Goal: Task Accomplishment & Management: Manage account settings

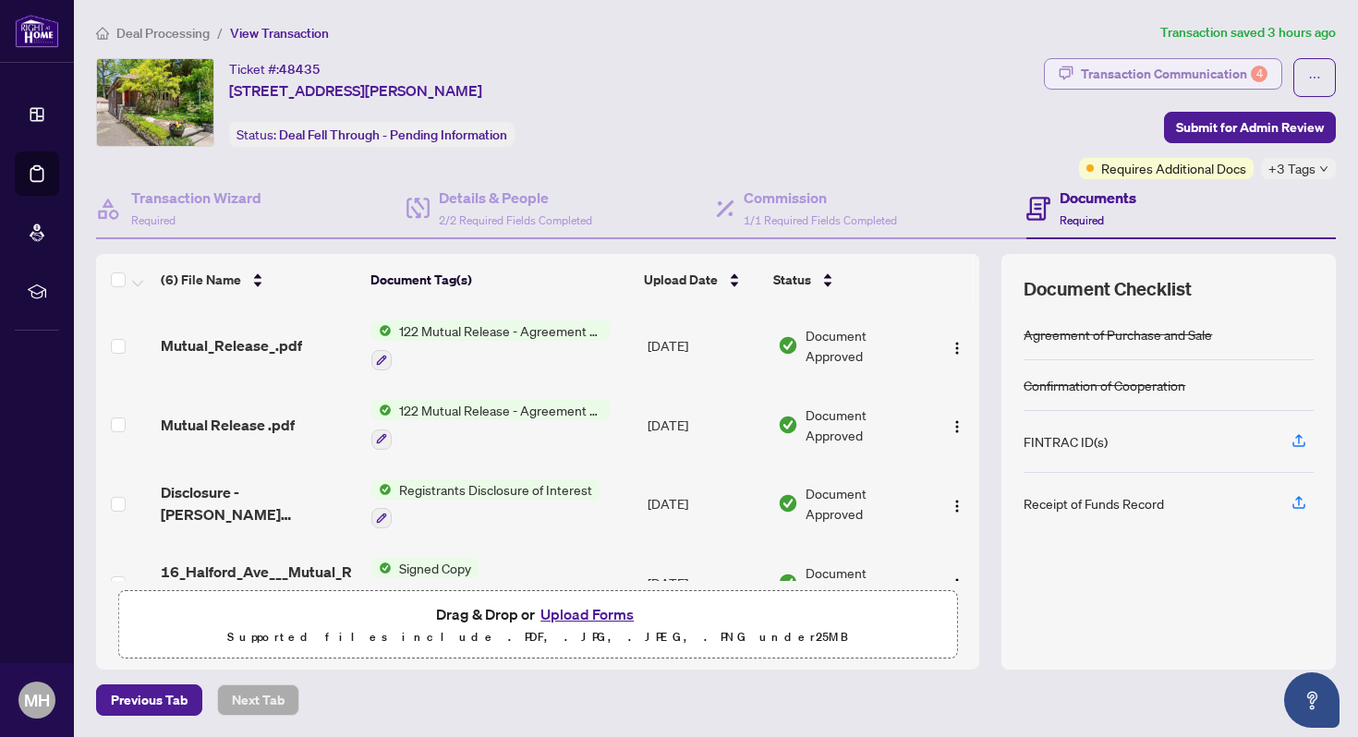
click at [1103, 71] on div "Transaction Communication 4" at bounding box center [1174, 74] width 187 height 30
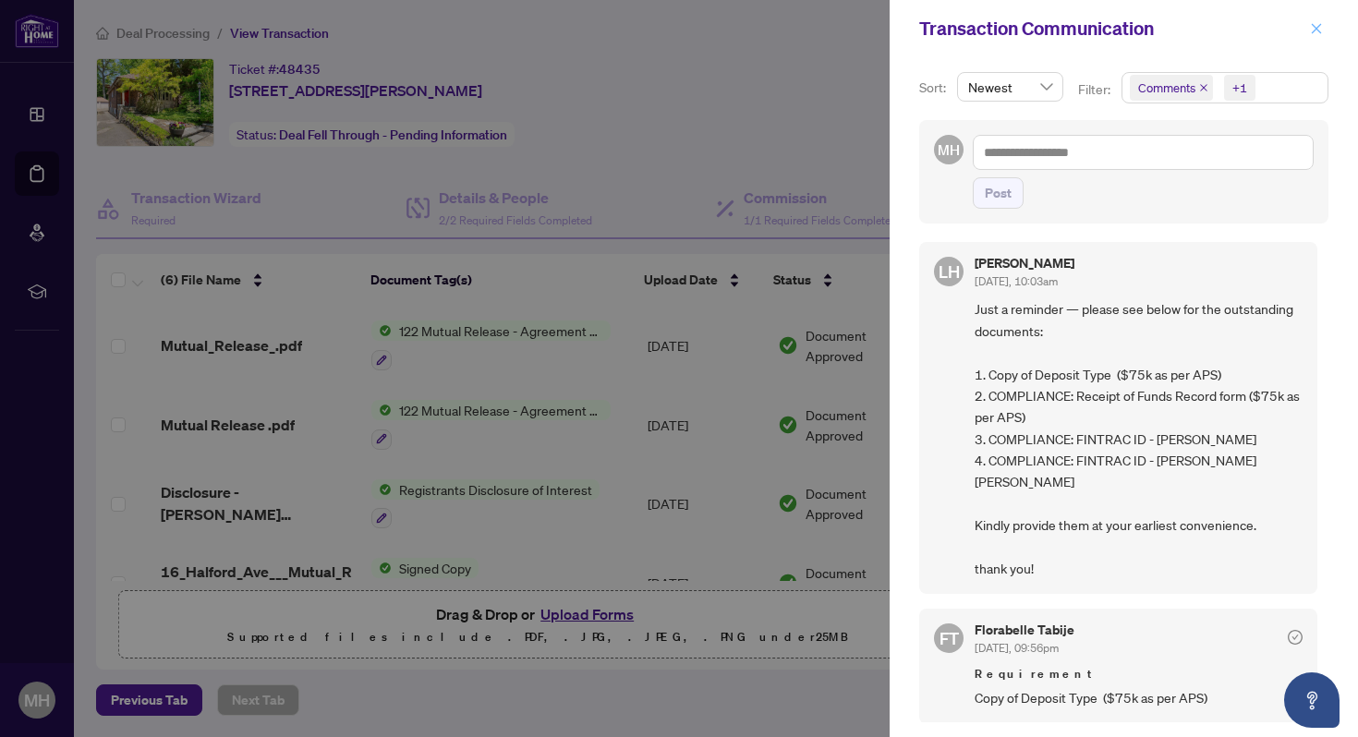
click at [1316, 28] on icon "close" at bounding box center [1317, 28] width 10 height 10
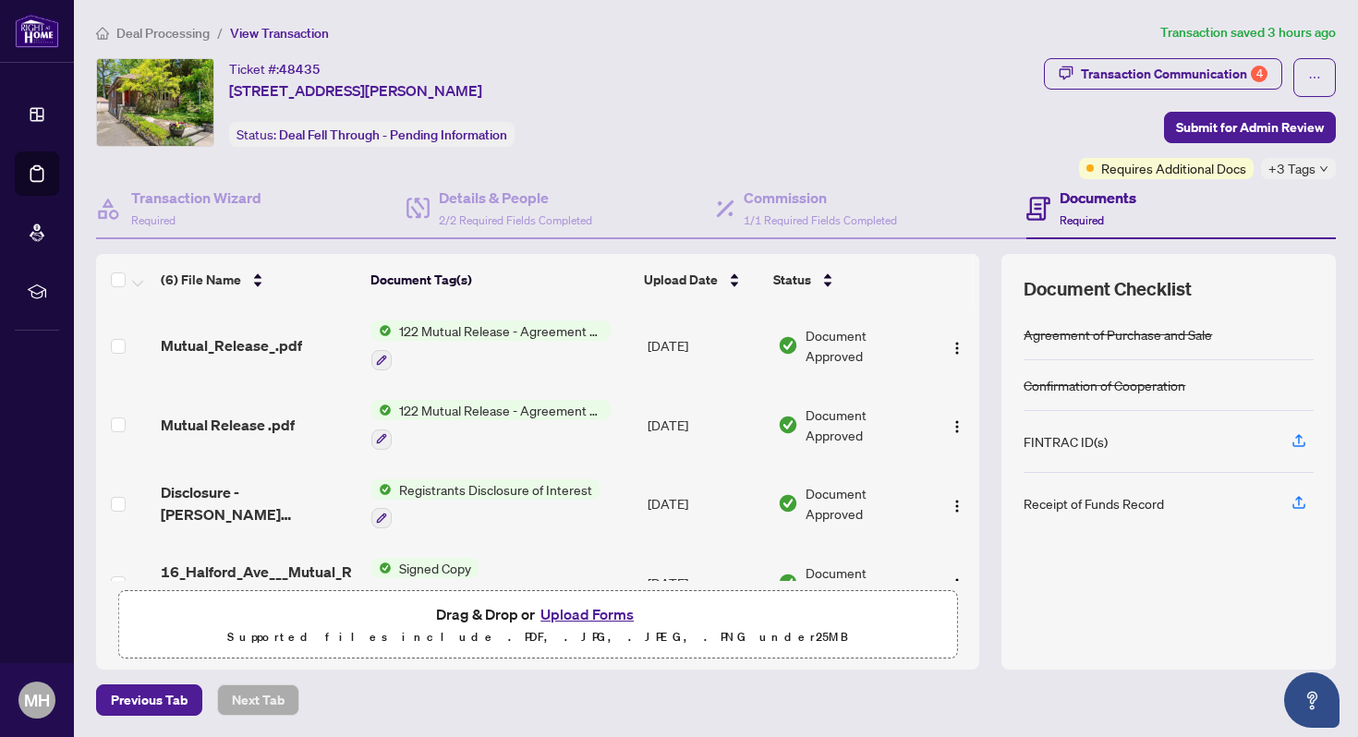
click at [1330, 615] on main "Deal Processing / View Transaction Transaction saved 3 hours ago Ticket #: 4843…" at bounding box center [716, 368] width 1284 height 737
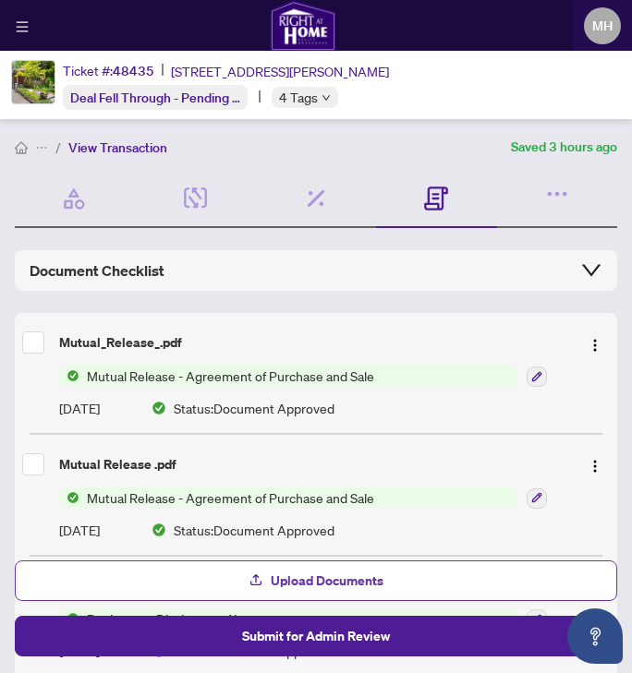
click at [459, 577] on button "Upload Documents" at bounding box center [316, 581] width 602 height 41
click at [416, 583] on button "Upload Documents" at bounding box center [316, 581] width 602 height 41
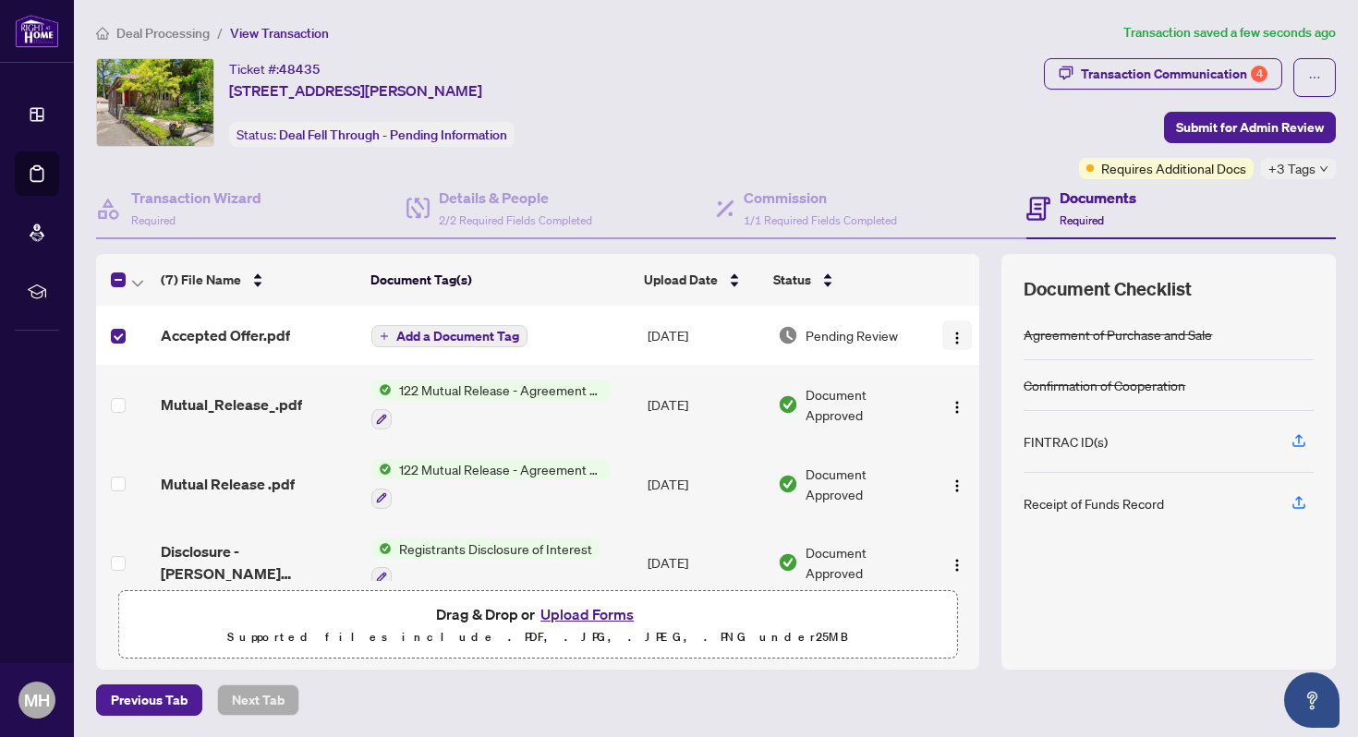
click at [950, 333] on img "button" at bounding box center [957, 338] width 15 height 15
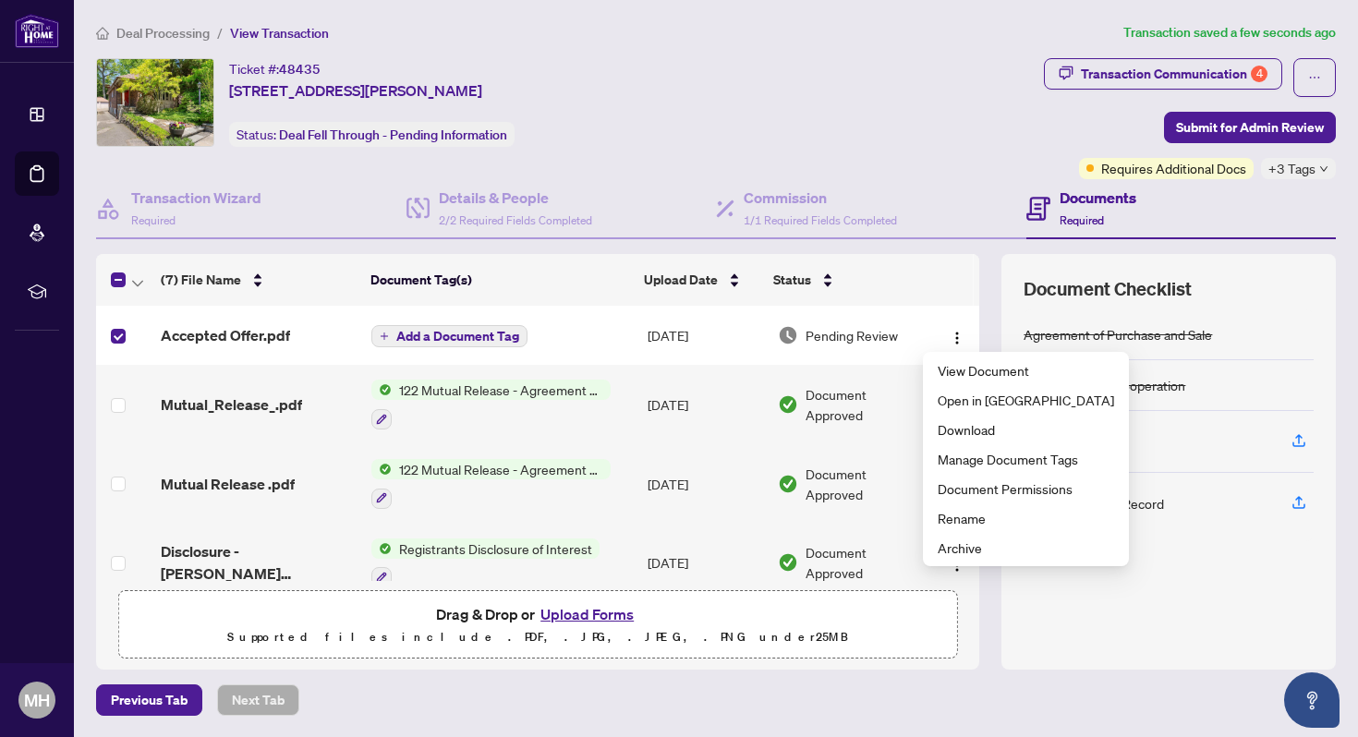
click at [913, 694] on div "Previous Tab Next Tab" at bounding box center [716, 700] width 1240 height 31
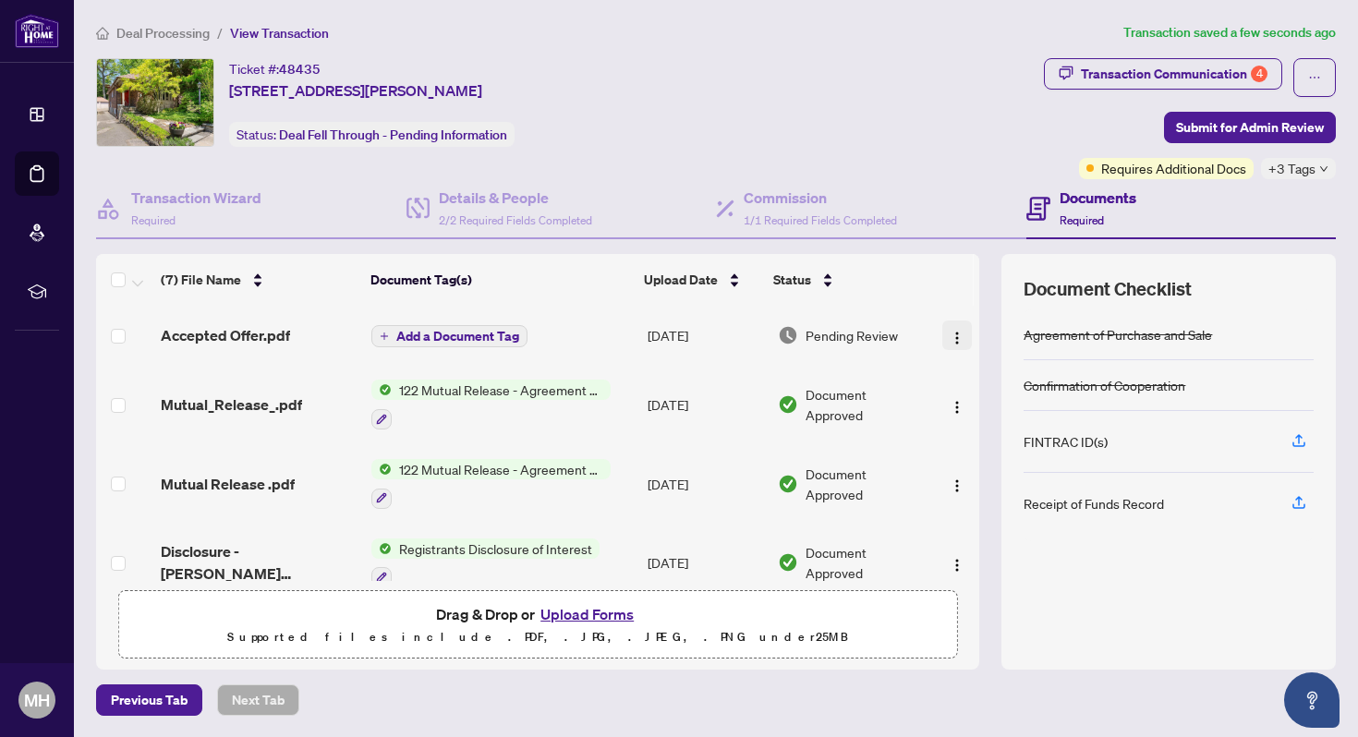
click at [950, 331] on img "button" at bounding box center [957, 338] width 15 height 15
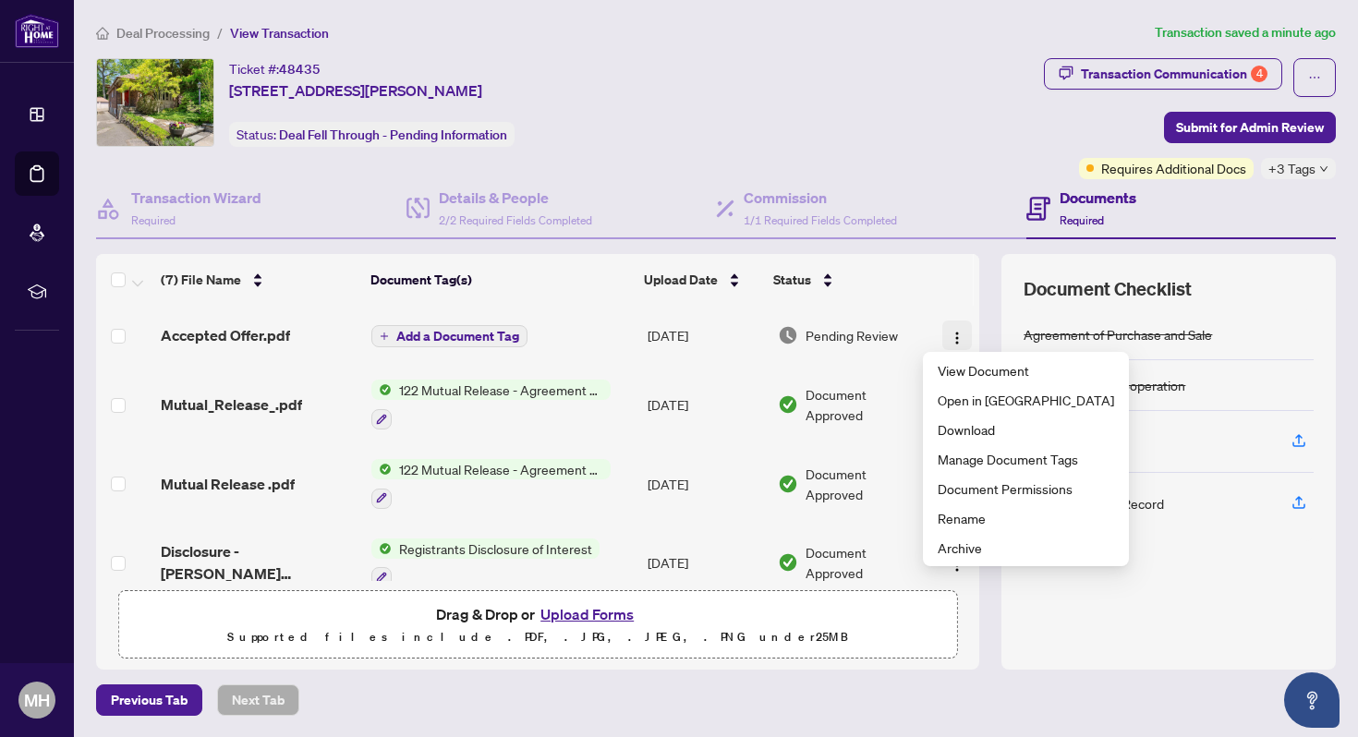
click at [950, 337] on img "button" at bounding box center [957, 338] width 15 height 15
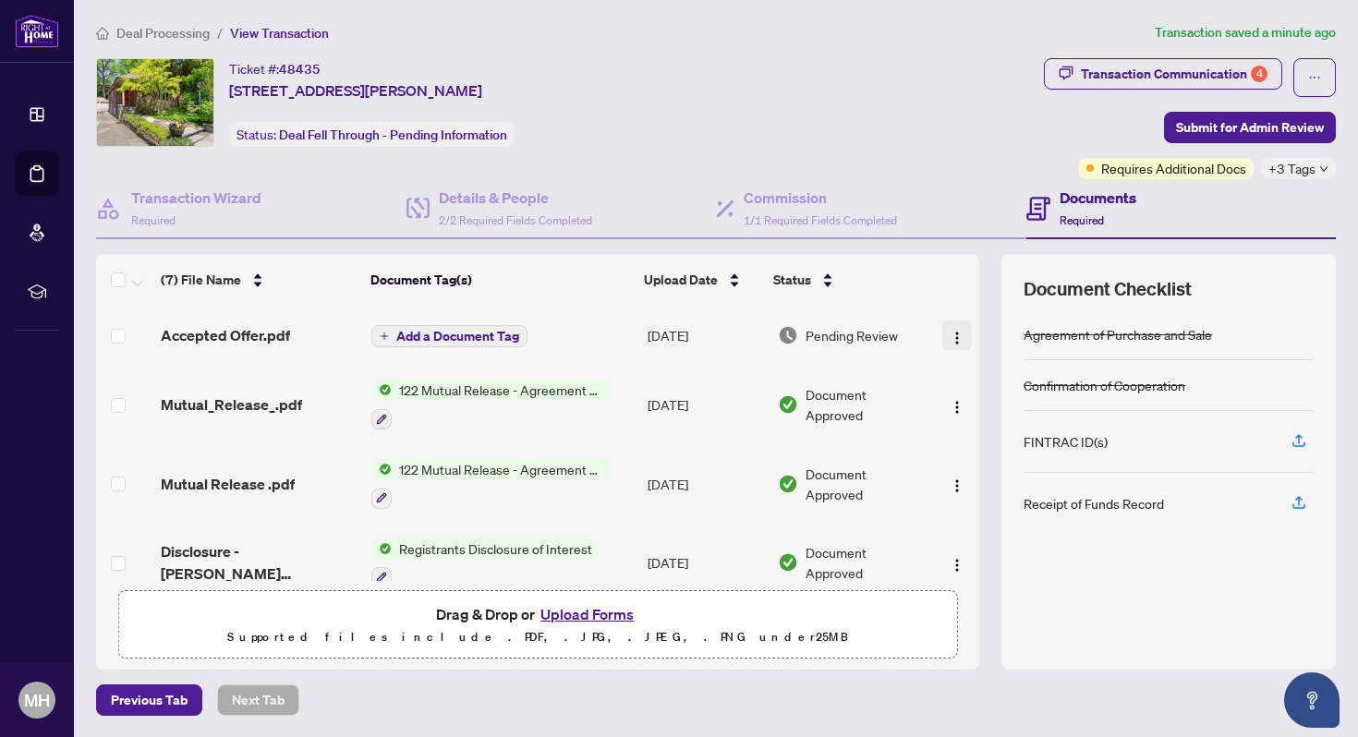
click at [950, 336] on img "button" at bounding box center [957, 338] width 15 height 15
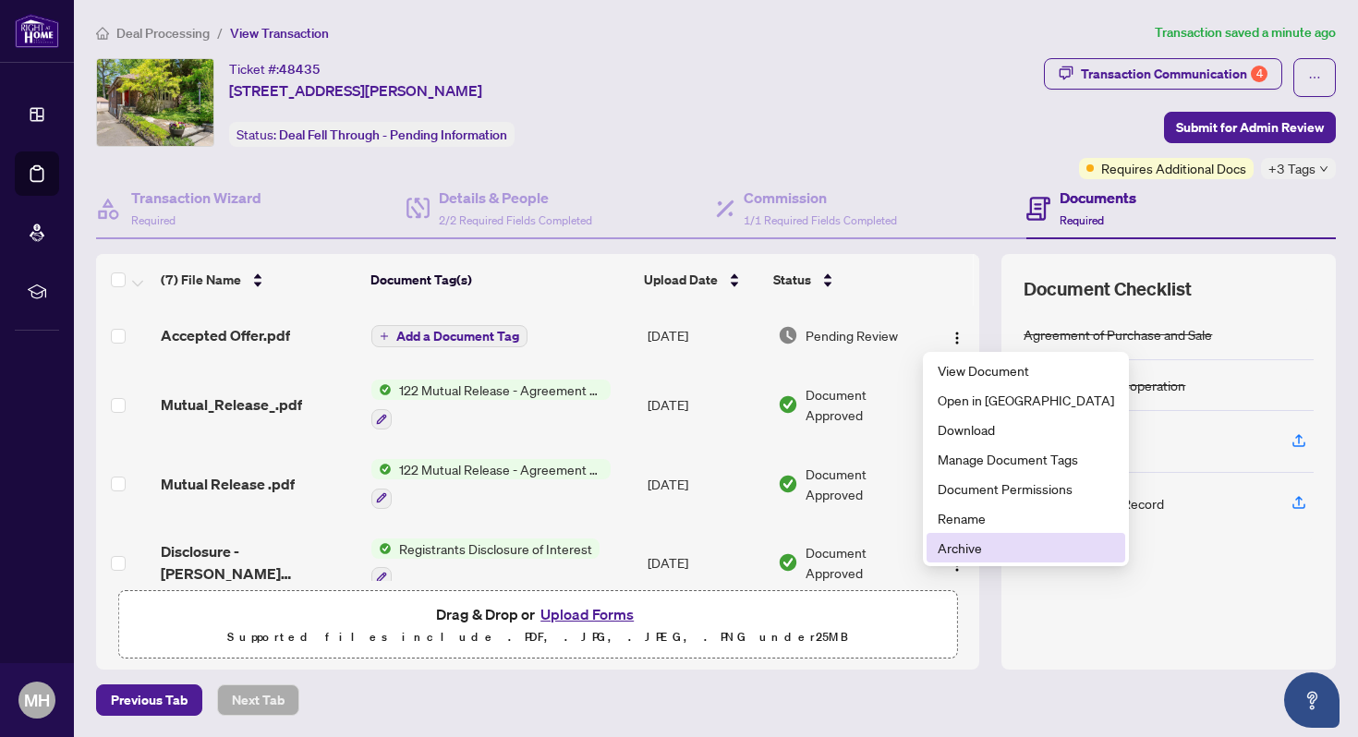
click at [988, 552] on span "Archive" at bounding box center [1026, 548] width 176 height 20
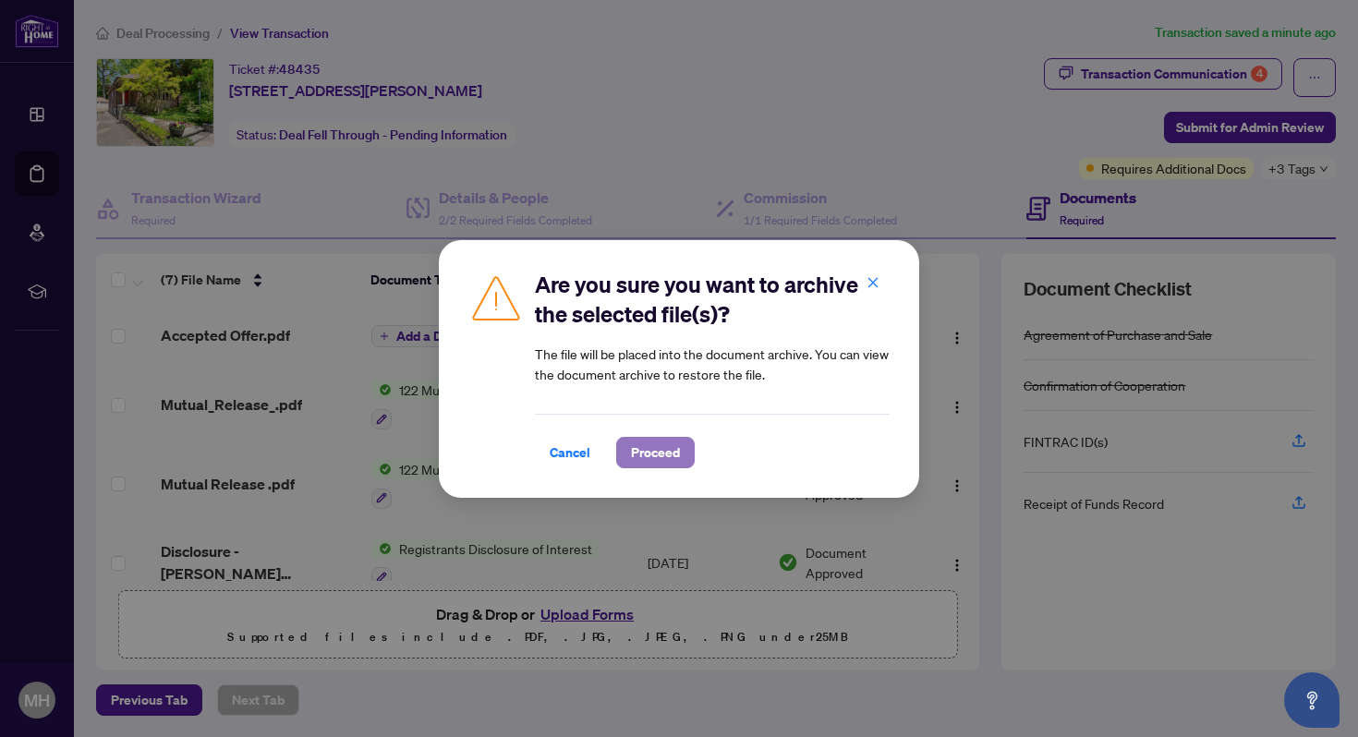
click at [649, 450] on span "Proceed" at bounding box center [655, 453] width 49 height 30
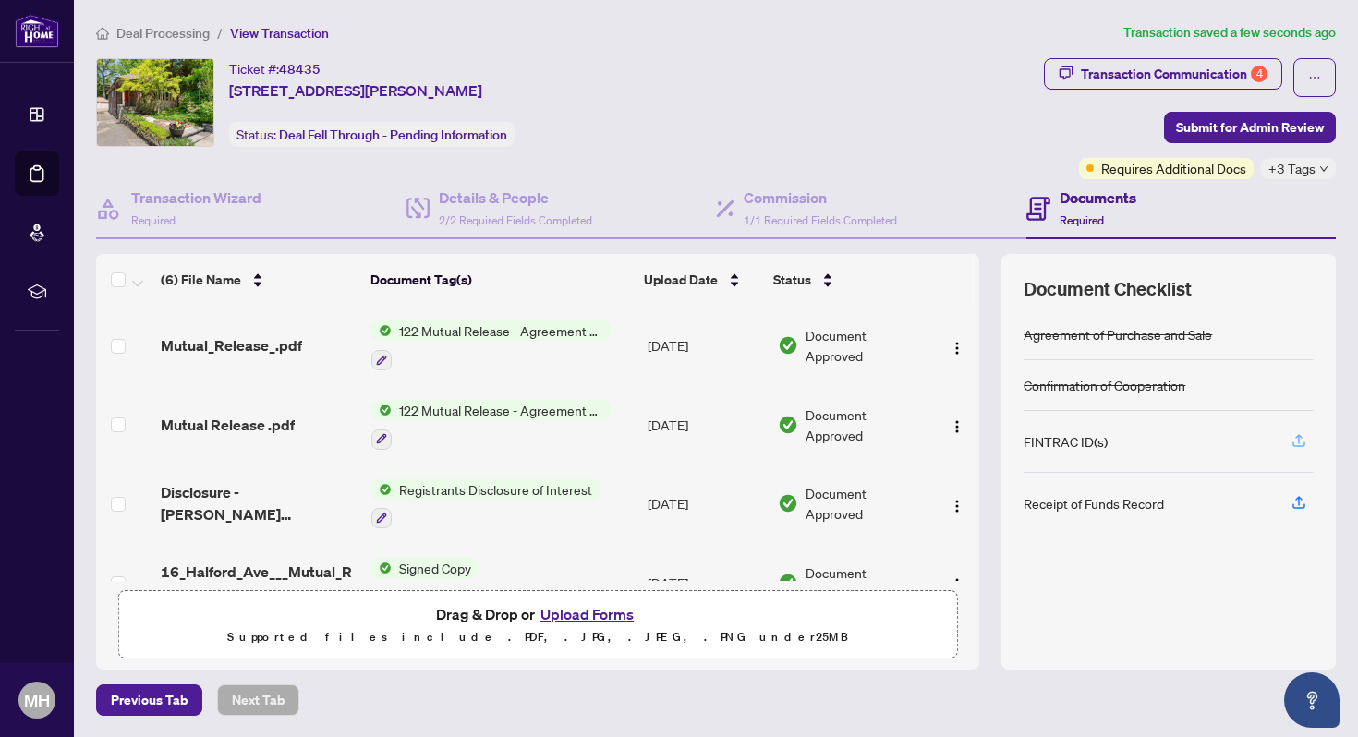
click at [1291, 440] on icon "button" at bounding box center [1299, 440] width 17 height 17
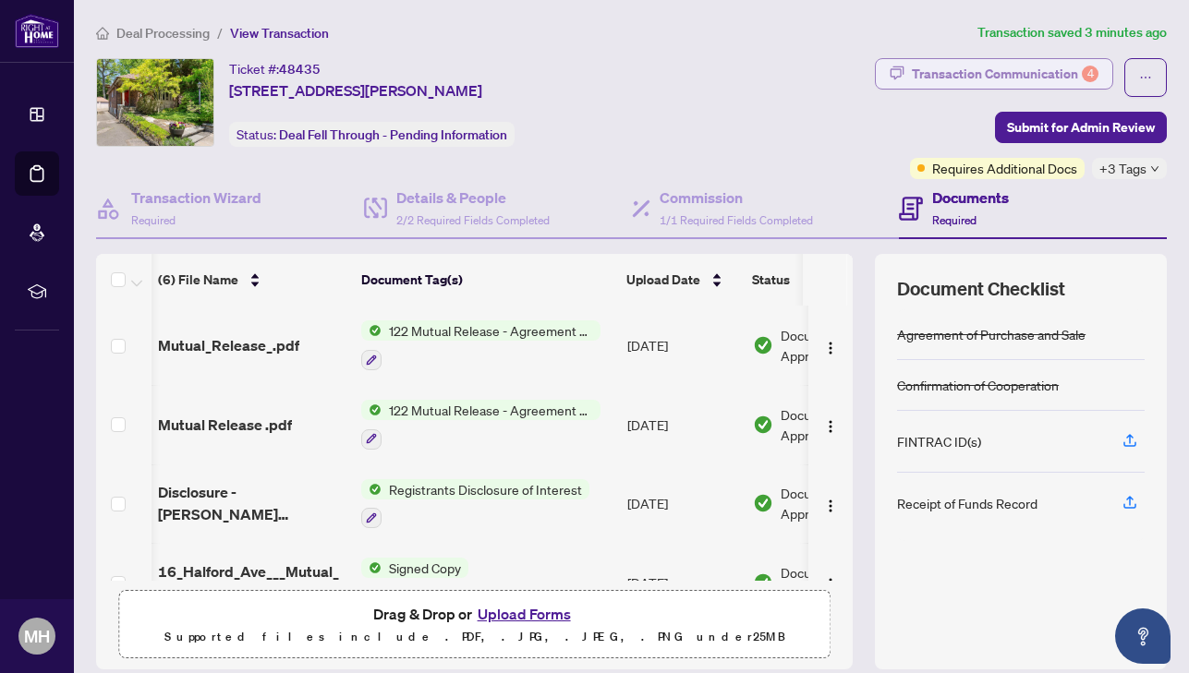
click at [965, 74] on div "Transaction Communication 4" at bounding box center [1005, 74] width 187 height 30
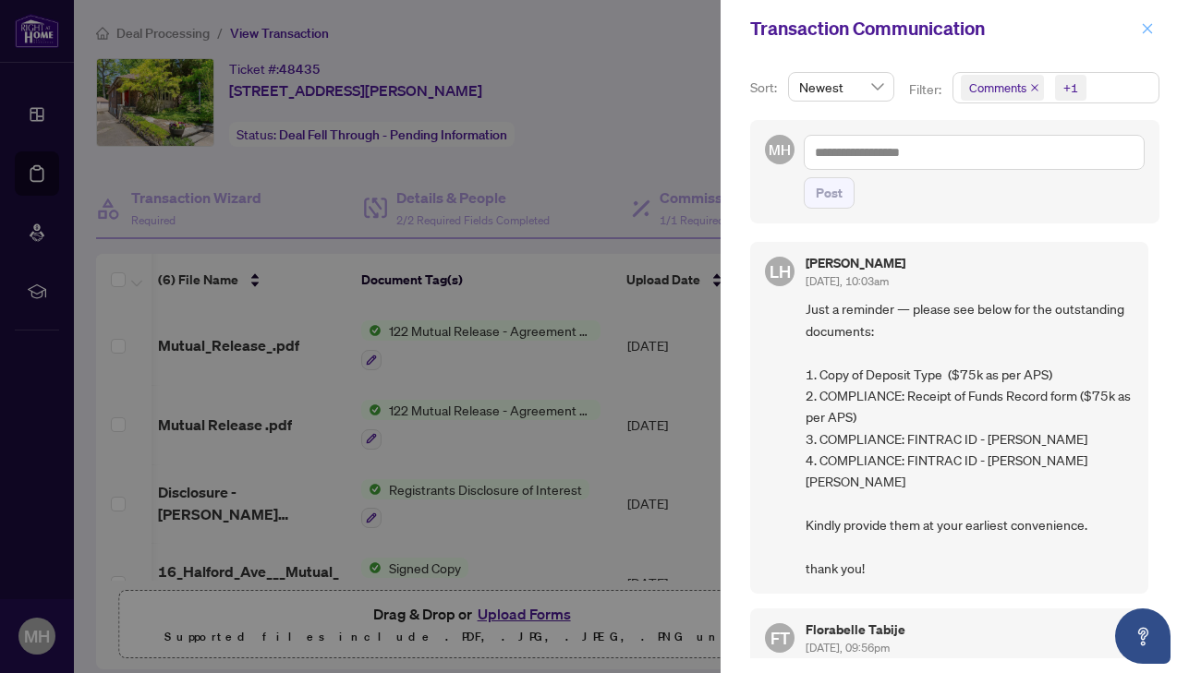
click at [1150, 26] on icon "close" at bounding box center [1147, 28] width 13 height 13
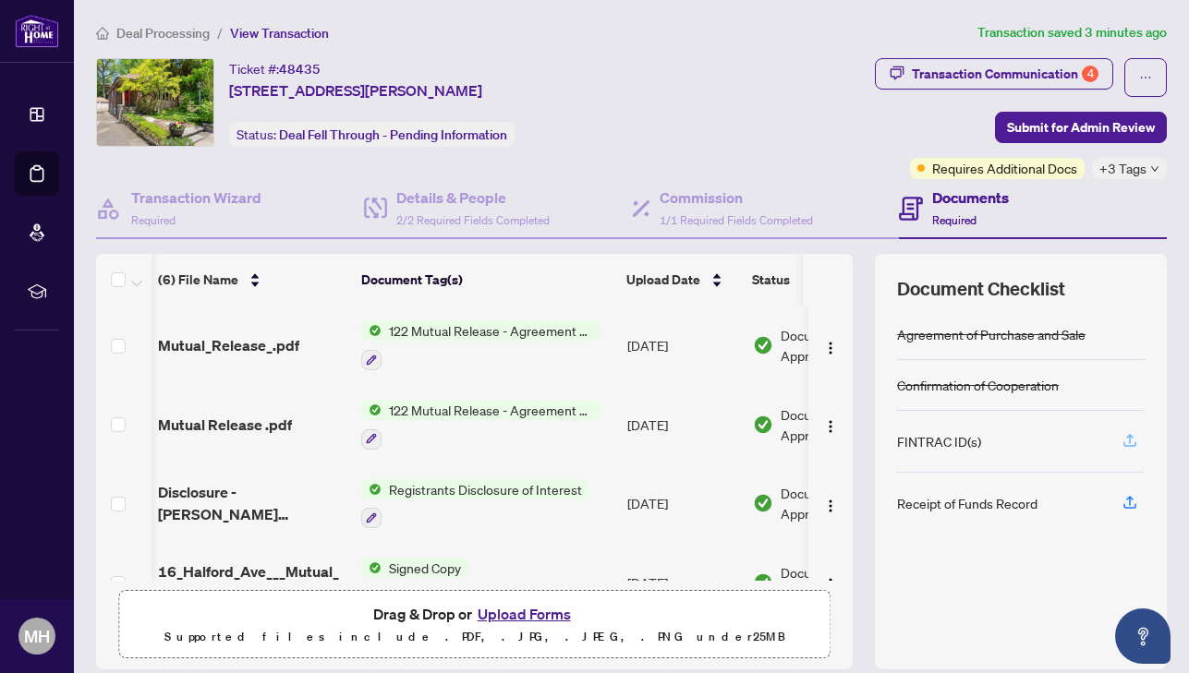
click at [1121, 439] on icon "button" at bounding box center [1129, 440] width 17 height 17
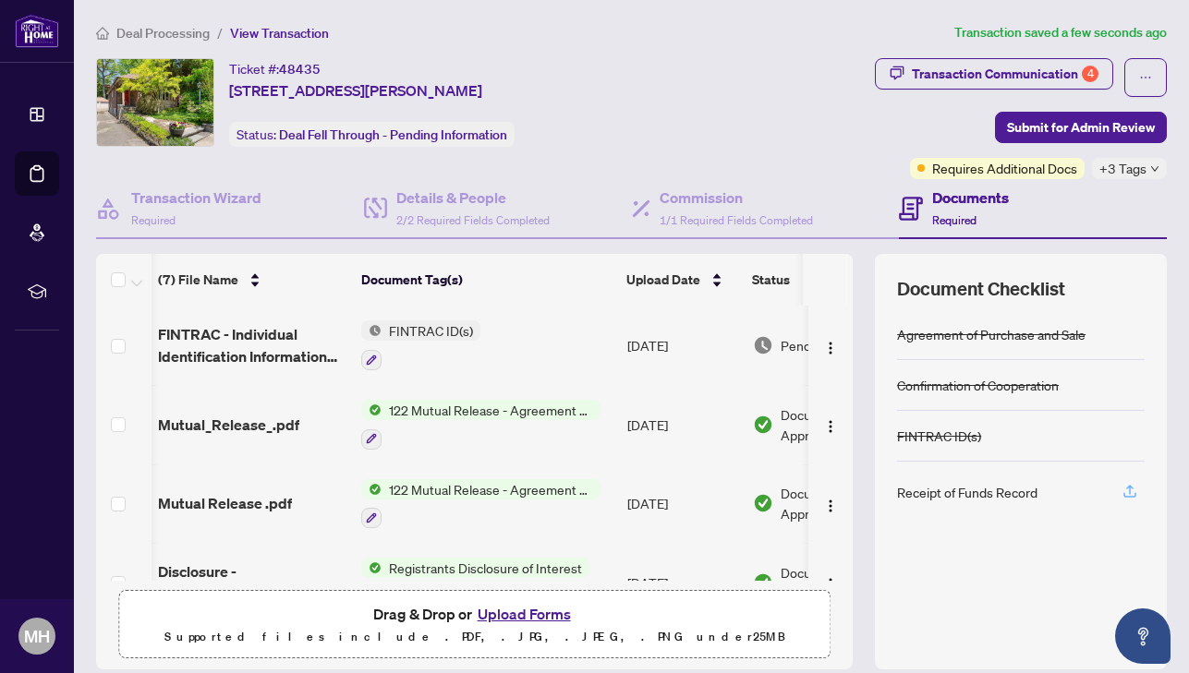
click at [1121, 488] on icon "button" at bounding box center [1129, 491] width 17 height 17
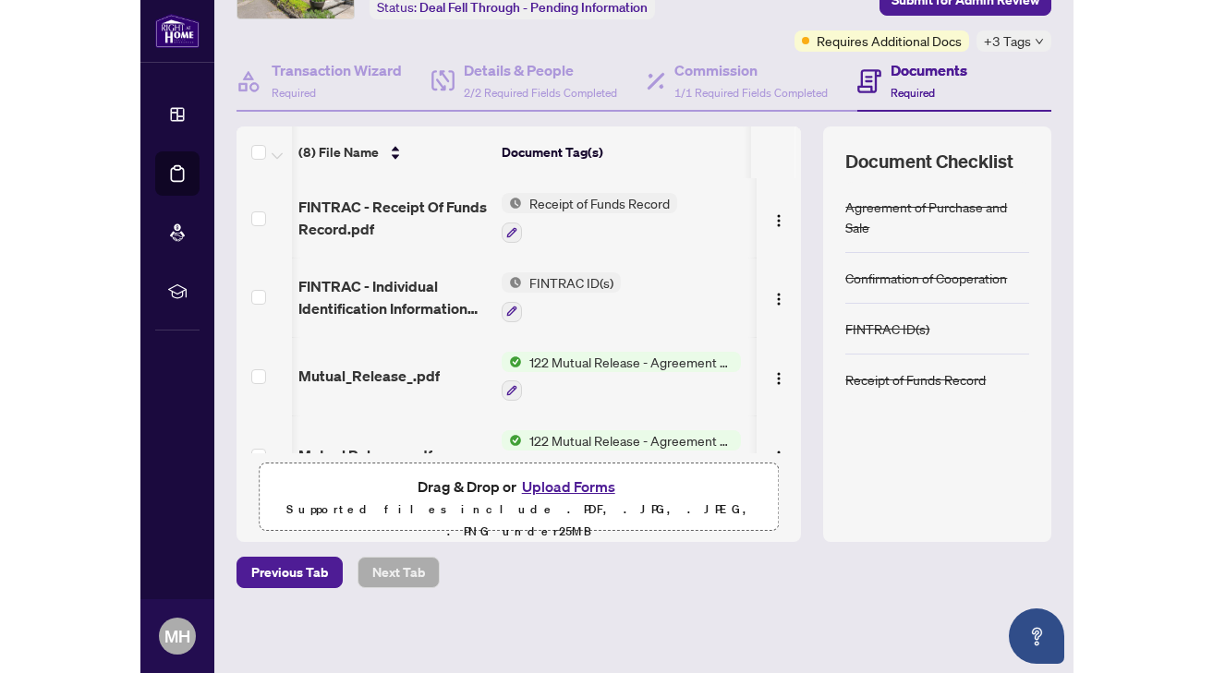
scroll to position [74, 0]
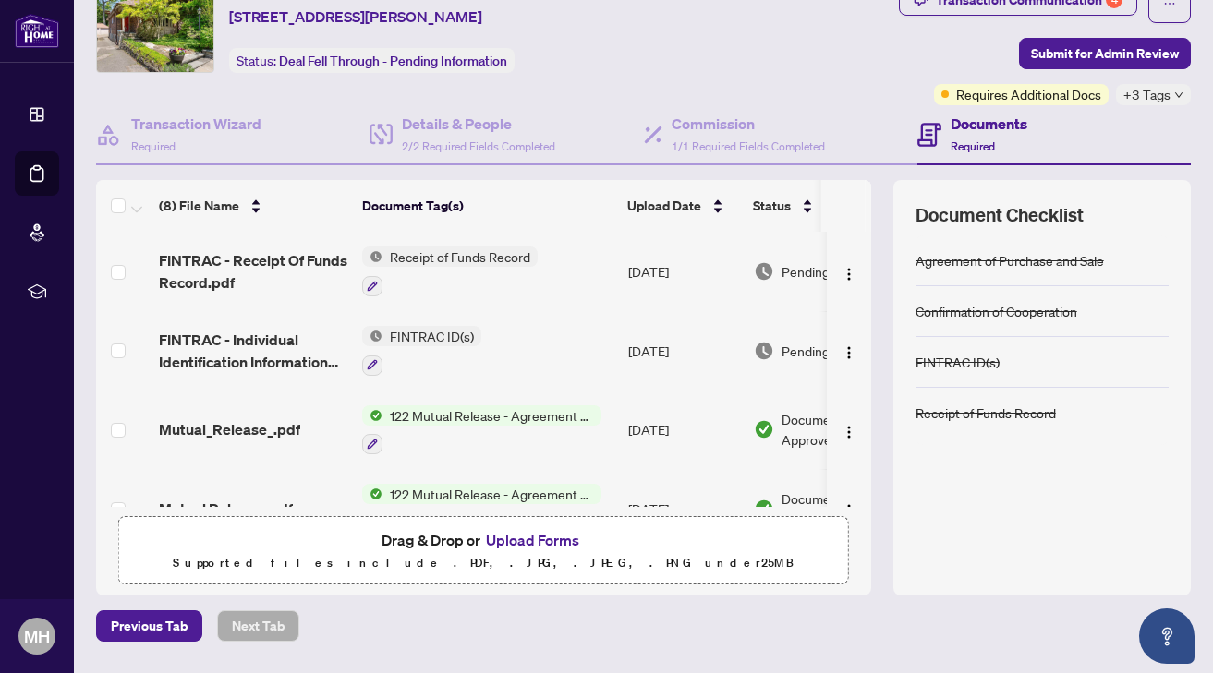
click at [536, 540] on button "Upload Forms" at bounding box center [532, 540] width 104 height 24
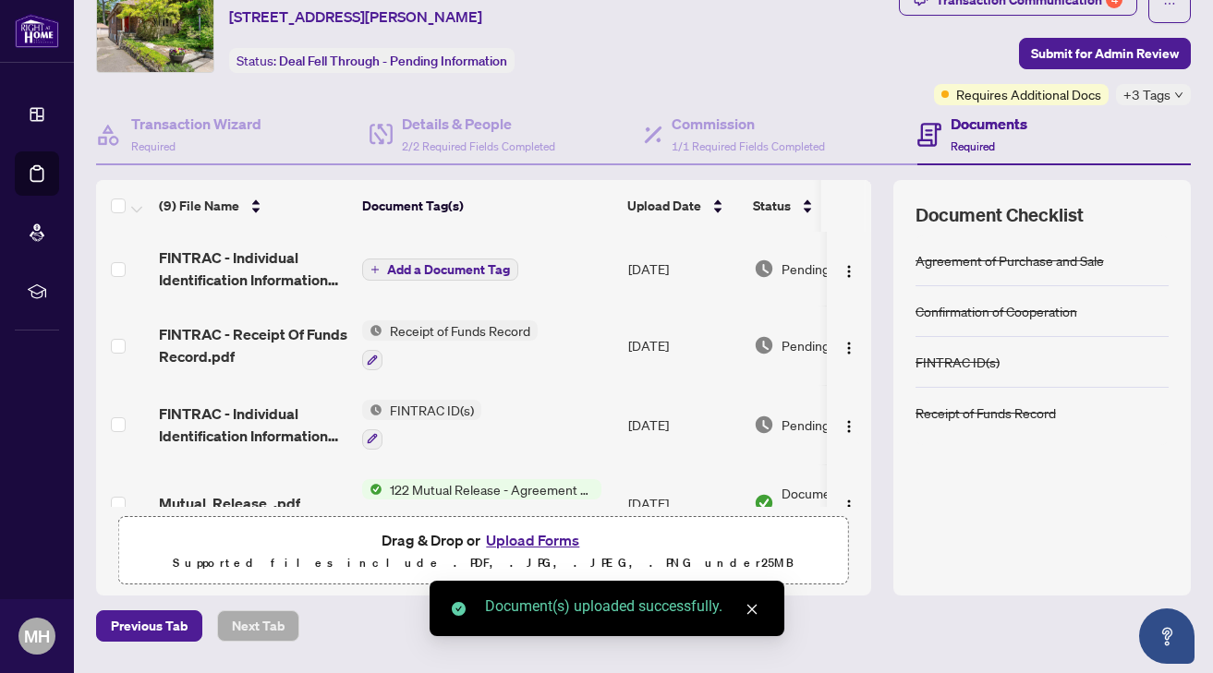
click at [518, 539] on button "Upload Forms" at bounding box center [532, 540] width 104 height 24
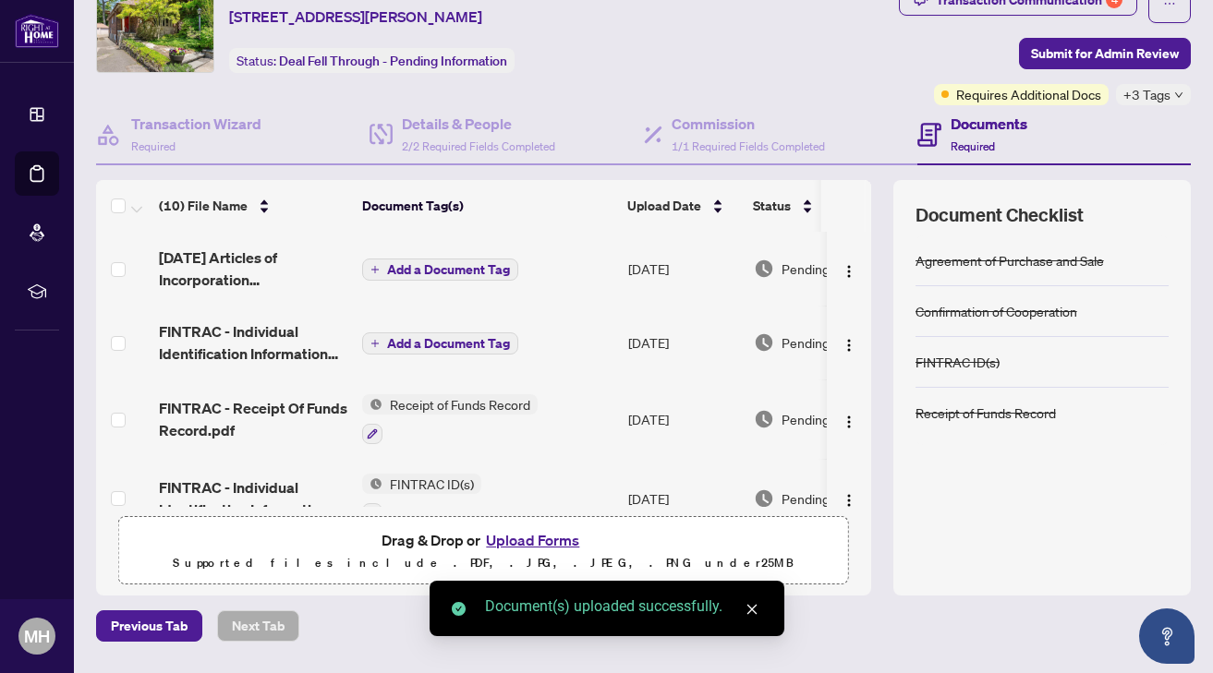
click at [522, 541] on button "Upload Forms" at bounding box center [532, 540] width 104 height 24
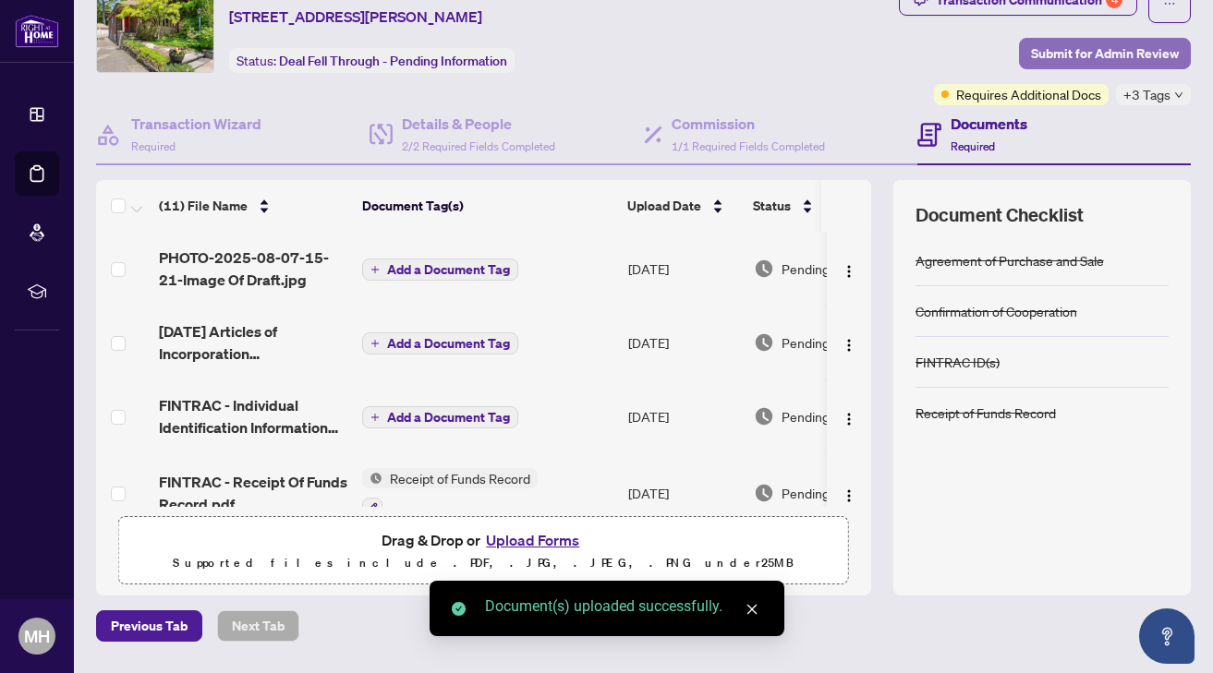
click at [1089, 48] on span "Submit for Admin Review" at bounding box center [1105, 54] width 148 height 30
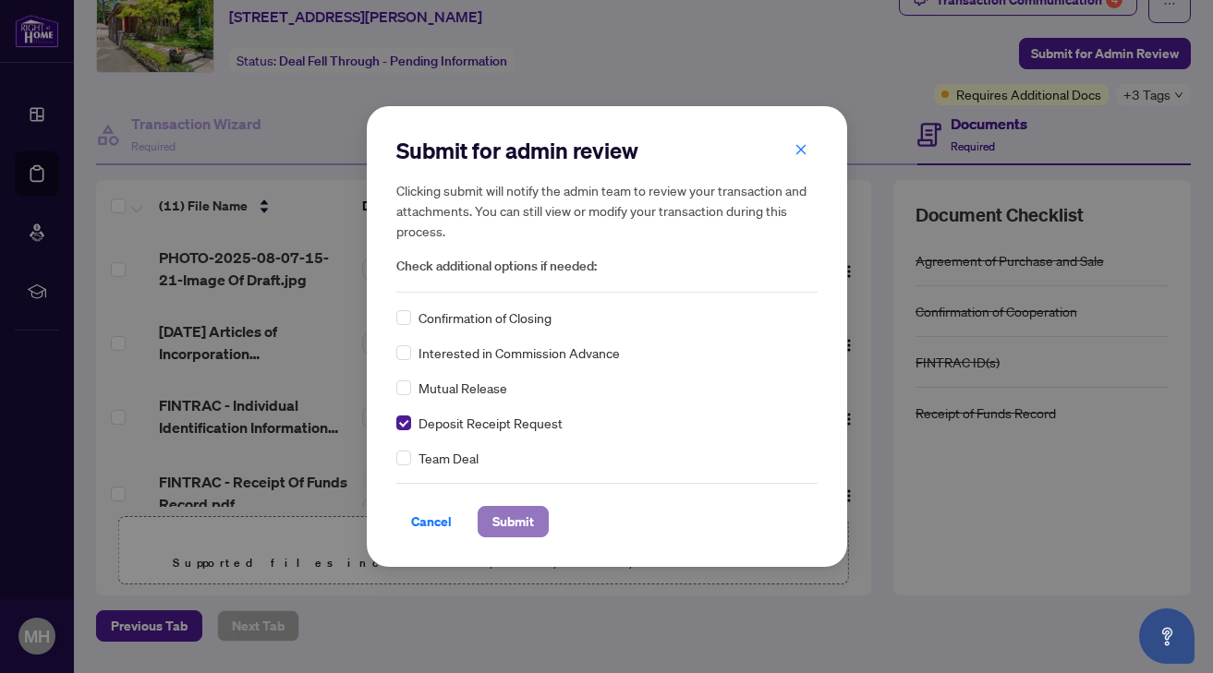
click at [523, 518] on span "Submit" at bounding box center [513, 522] width 42 height 30
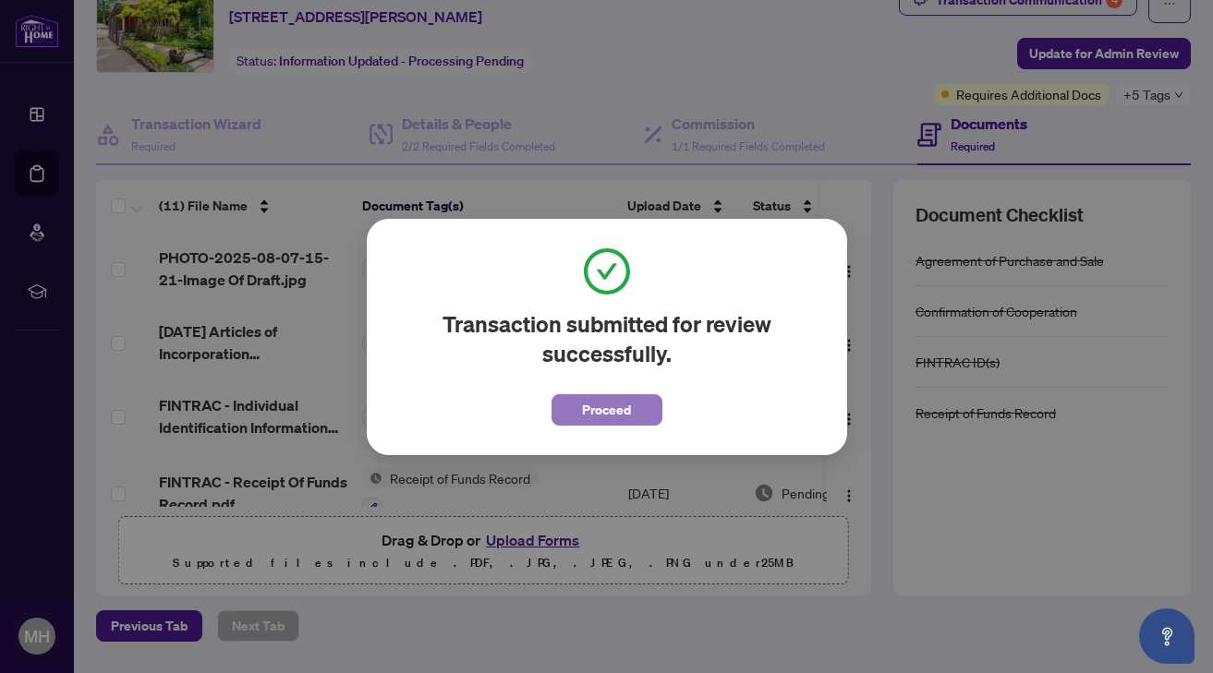
click at [624, 409] on span "Proceed" at bounding box center [606, 410] width 49 height 30
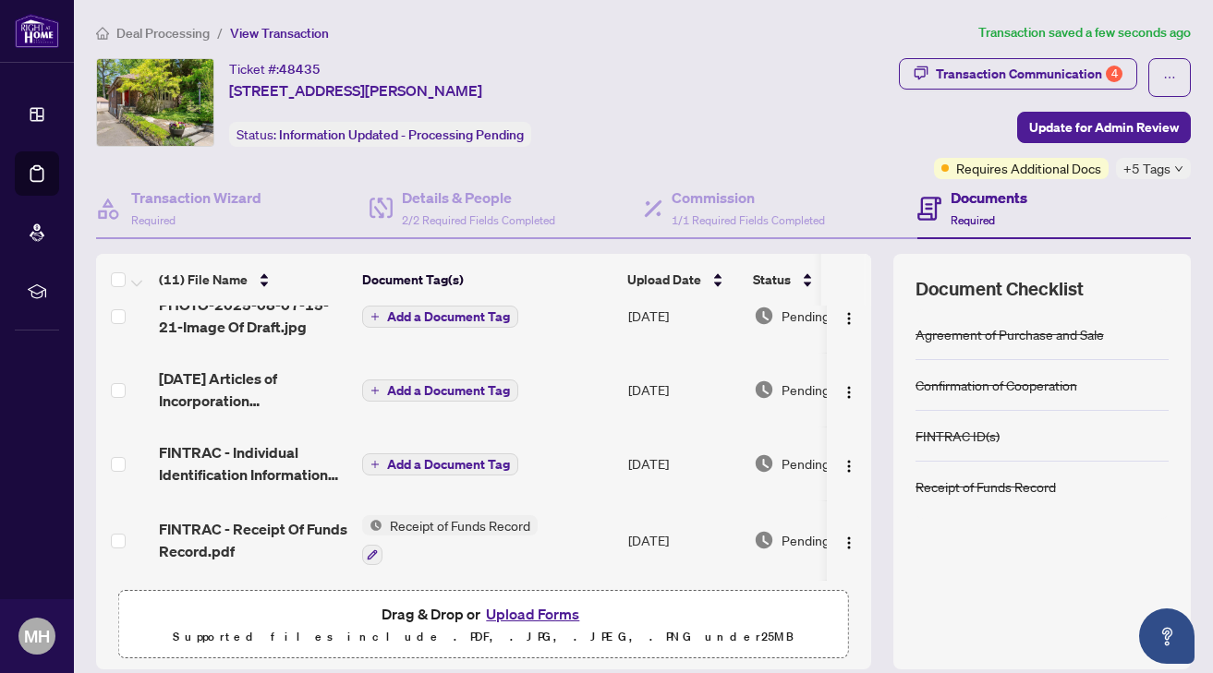
scroll to position [0, 0]
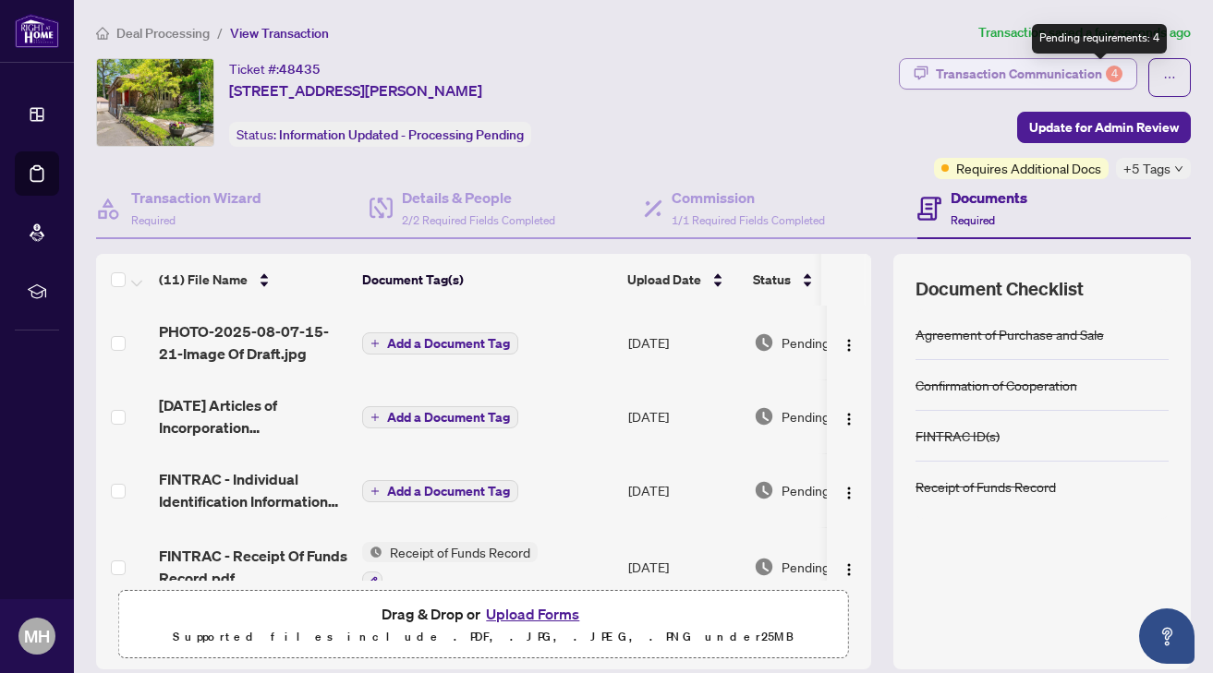
click at [1106, 70] on div "4" at bounding box center [1114, 74] width 17 height 17
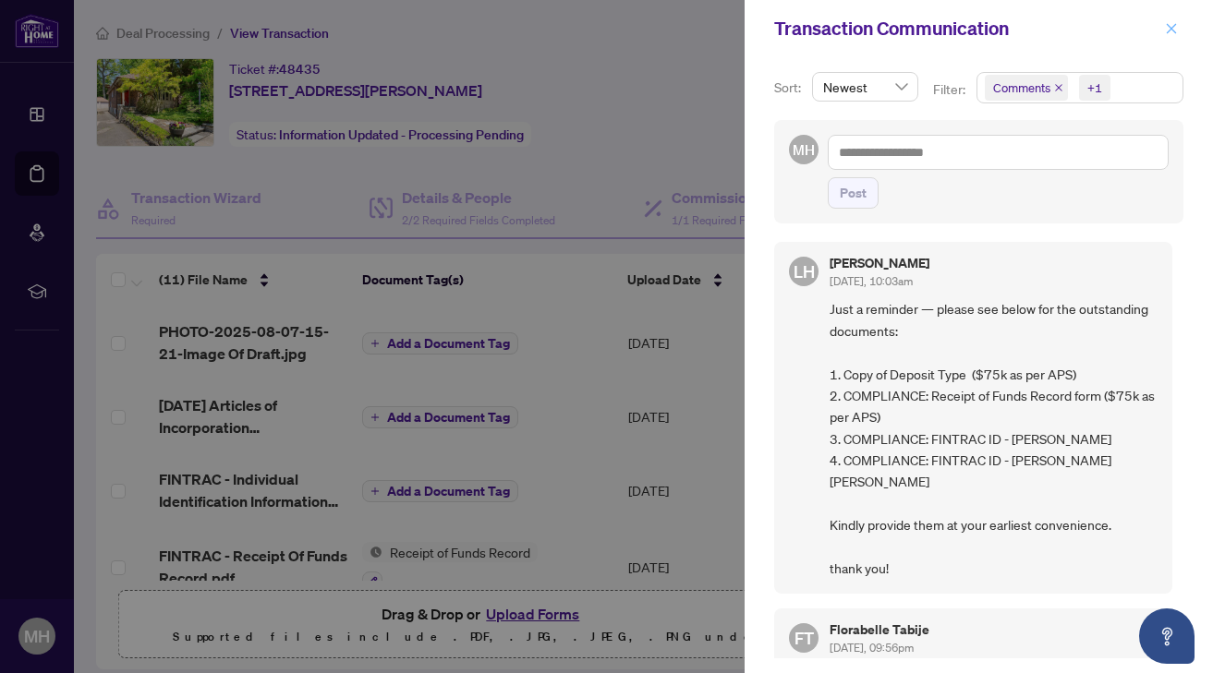
click at [1171, 27] on icon "close" at bounding box center [1171, 28] width 13 height 13
